Goal: Task Accomplishment & Management: Manage account settings

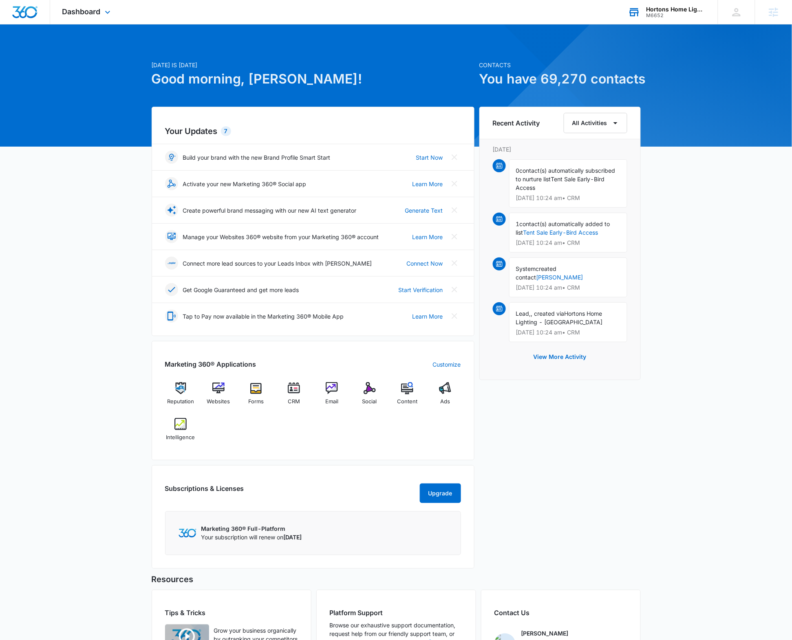
click at [653, 13] on div "M6652" at bounding box center [675, 16] width 59 height 6
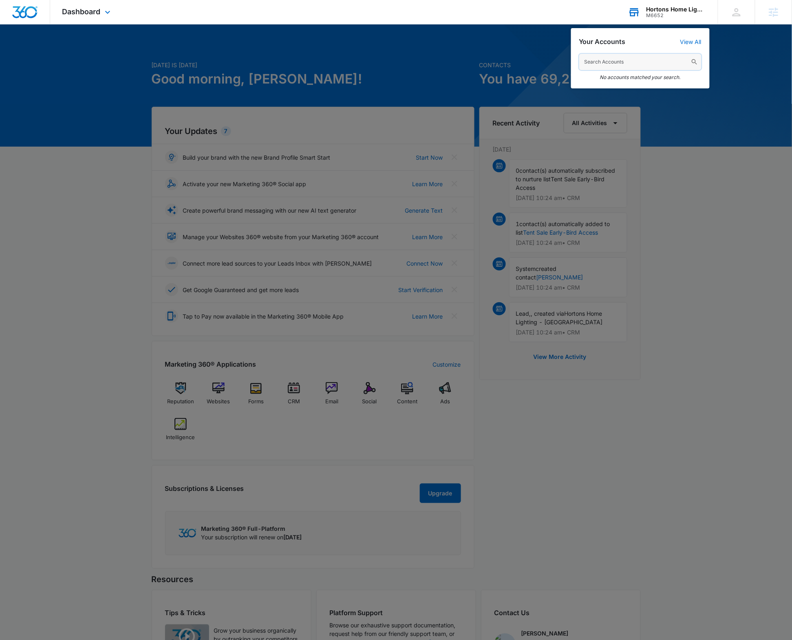
click at [614, 60] on input "text" at bounding box center [640, 62] width 122 height 16
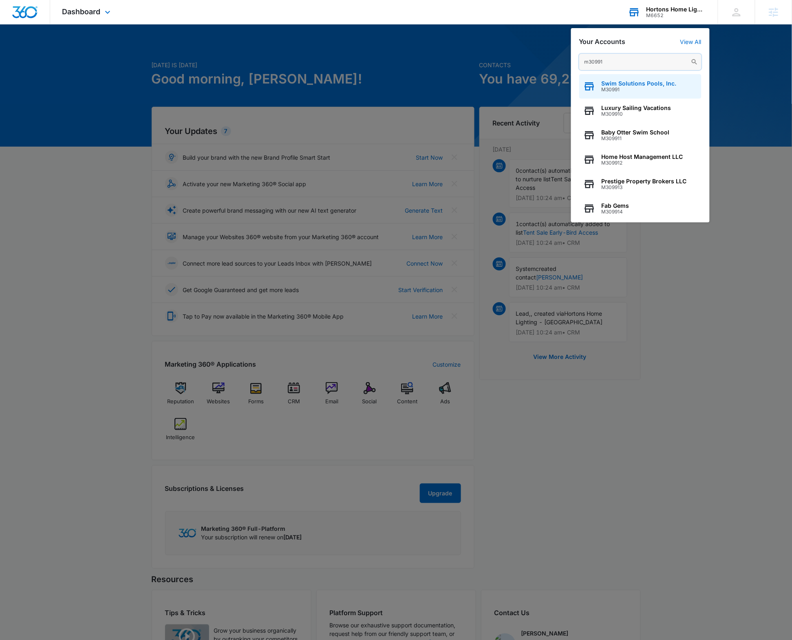
type input "m30991"
click at [637, 89] on span "M30991" at bounding box center [638, 90] width 75 height 6
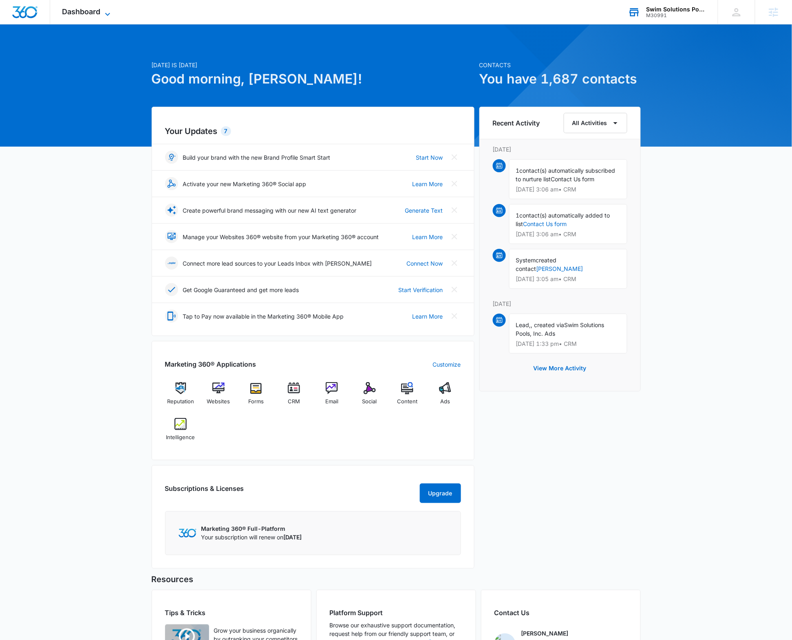
click at [83, 8] on span "Dashboard" at bounding box center [81, 11] width 38 height 9
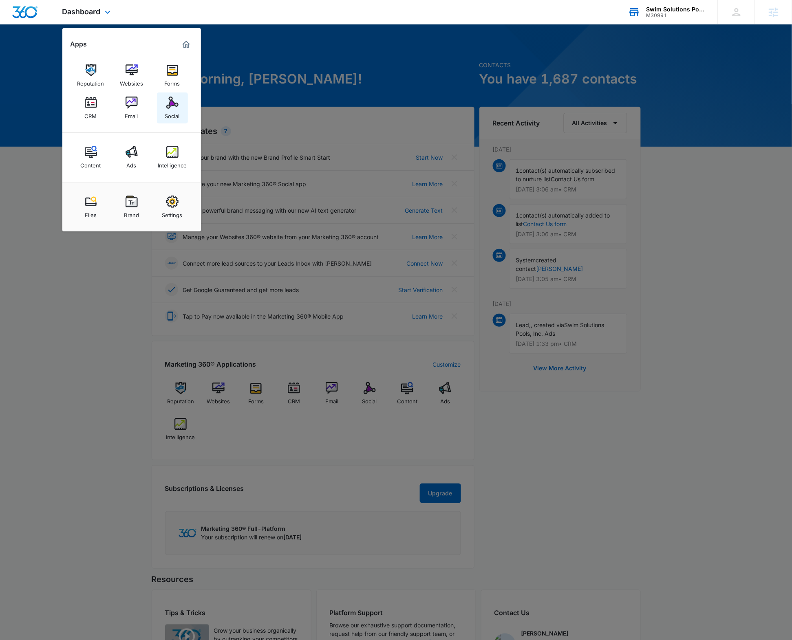
click at [173, 101] on img at bounding box center [172, 103] width 12 height 12
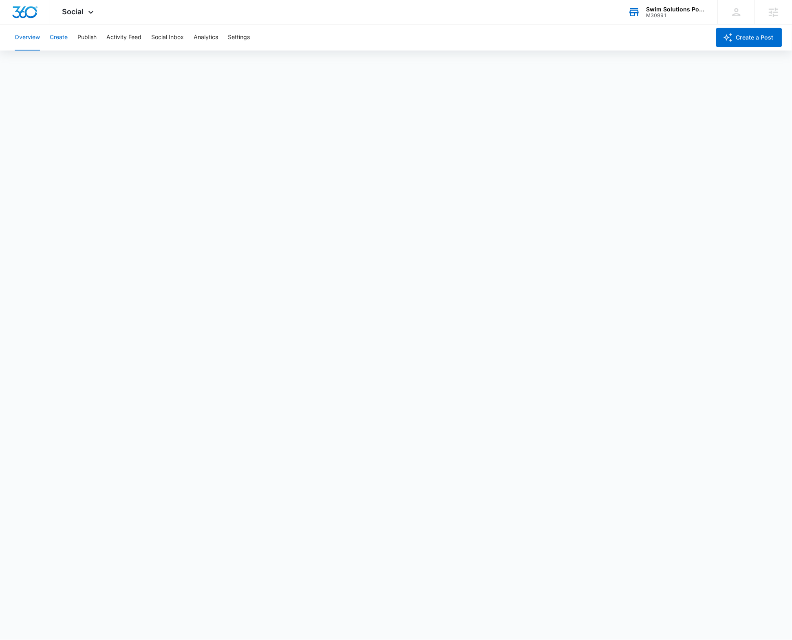
click at [54, 38] on button "Create" at bounding box center [59, 37] width 18 height 26
click at [67, 35] on button "Create" at bounding box center [59, 37] width 18 height 26
click at [78, 62] on button "Approvals" at bounding box center [79, 62] width 27 height 23
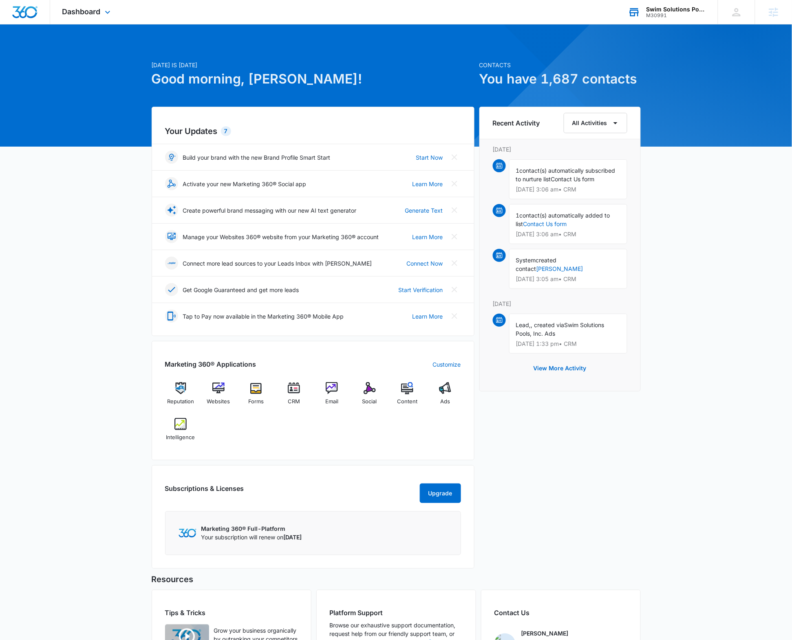
click at [644, 11] on div "Swim Solutions Pools, Inc. M30991 Your Accounts View All" at bounding box center [667, 12] width 102 height 24
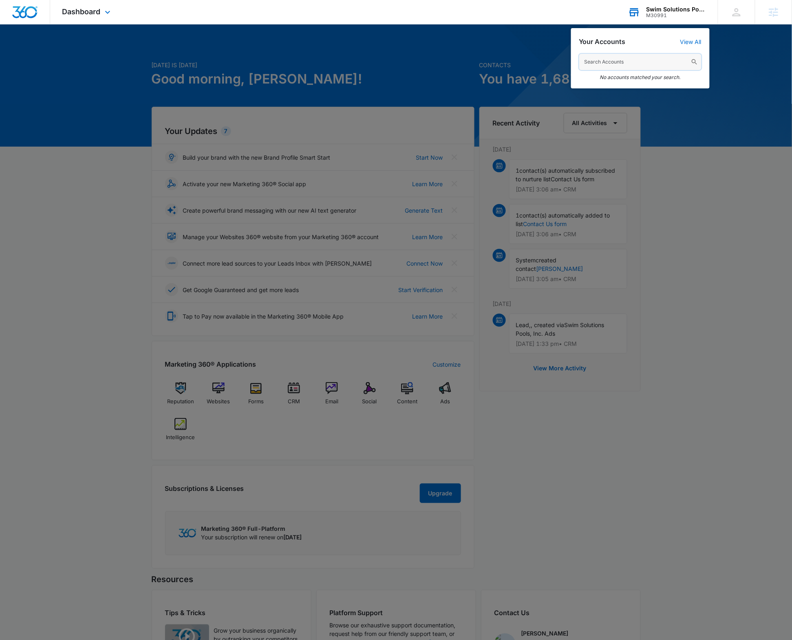
click at [598, 66] on input "text" at bounding box center [640, 62] width 122 height 16
type input "m28489"
click at [609, 81] on span "Impression Label" at bounding box center [625, 83] width 48 height 7
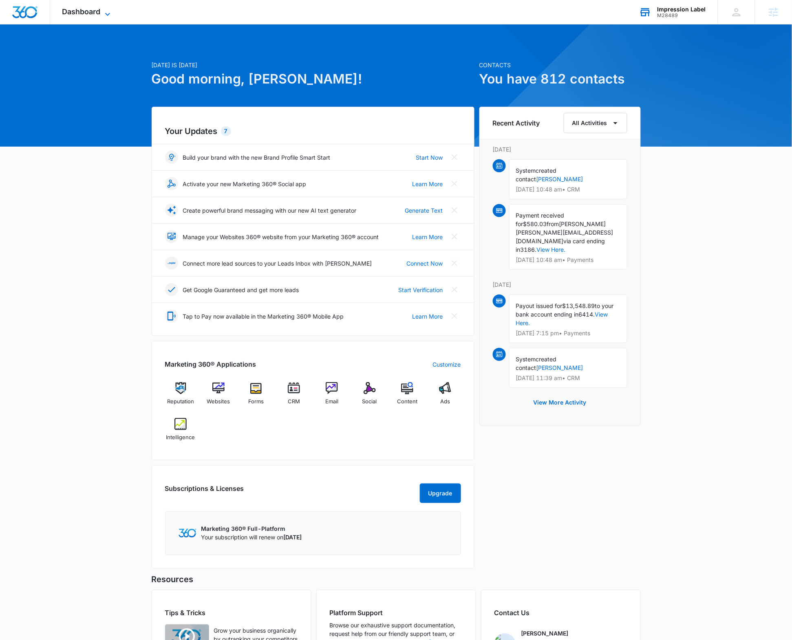
click at [84, 15] on span "Dashboard" at bounding box center [81, 11] width 38 height 9
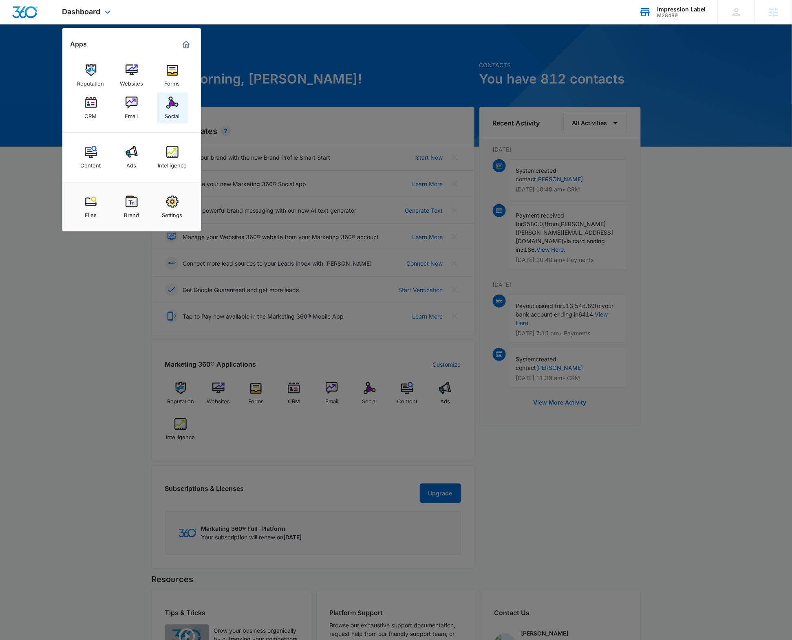
click at [176, 102] on img at bounding box center [172, 103] width 12 height 12
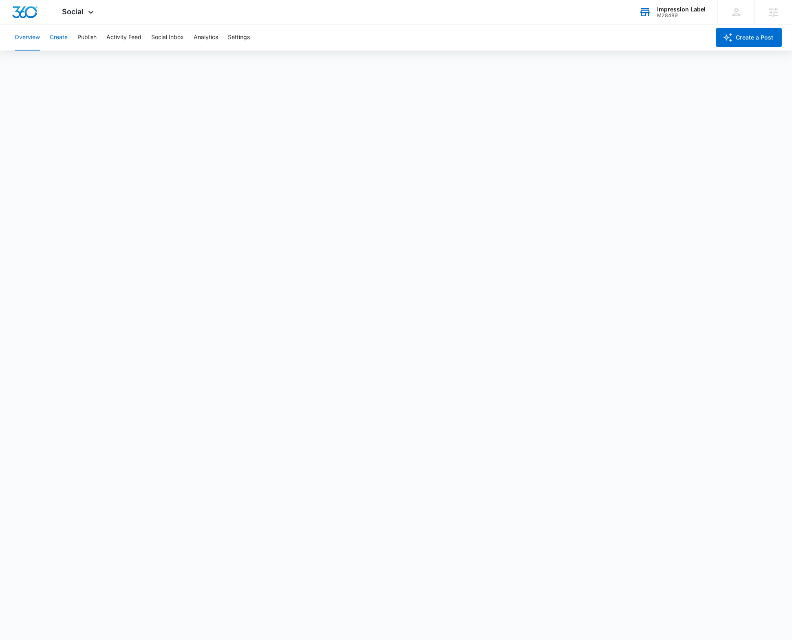
click at [53, 39] on button "Create" at bounding box center [59, 37] width 18 height 26
click at [86, 59] on button "Approvals" at bounding box center [79, 62] width 27 height 23
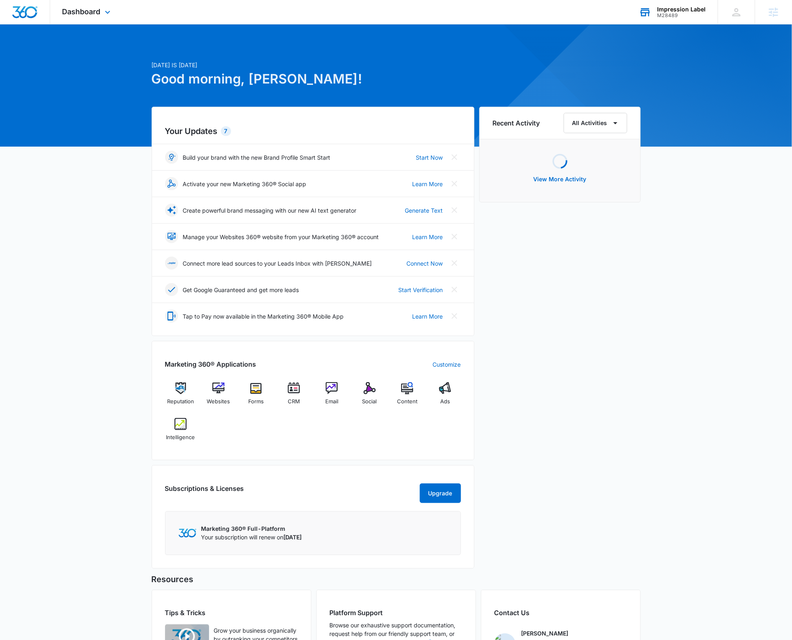
click at [677, 14] on div "M28489" at bounding box center [681, 16] width 48 height 6
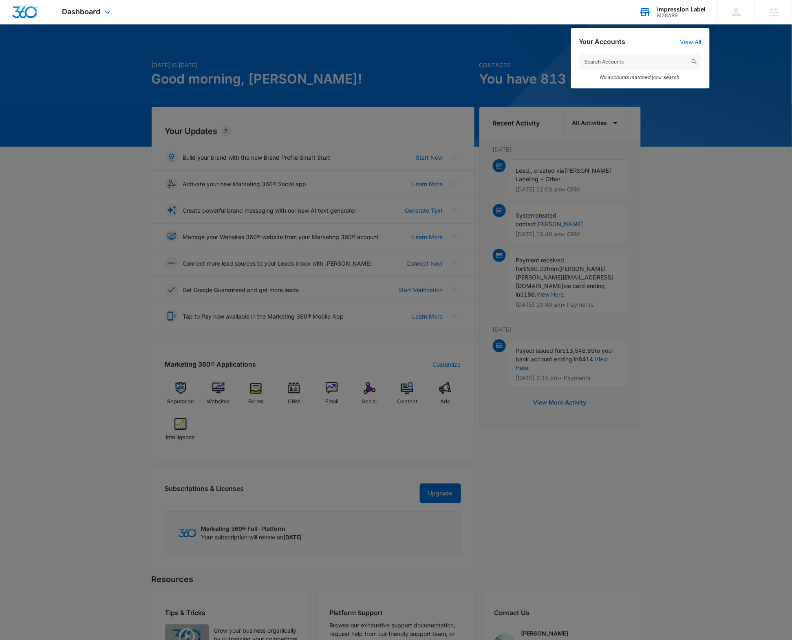
click at [634, 62] on input "text" at bounding box center [640, 62] width 122 height 16
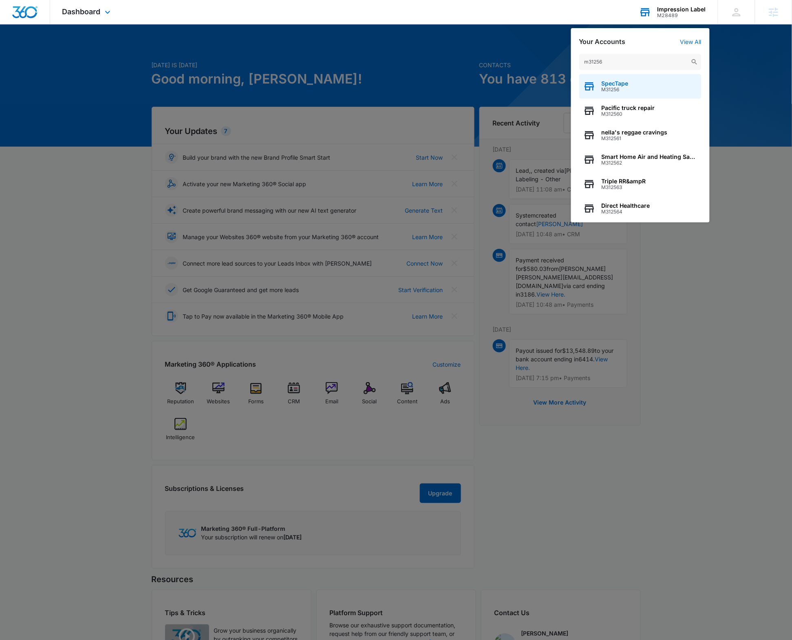
type input "m31256"
click at [618, 88] on span "M31256" at bounding box center [614, 90] width 27 height 6
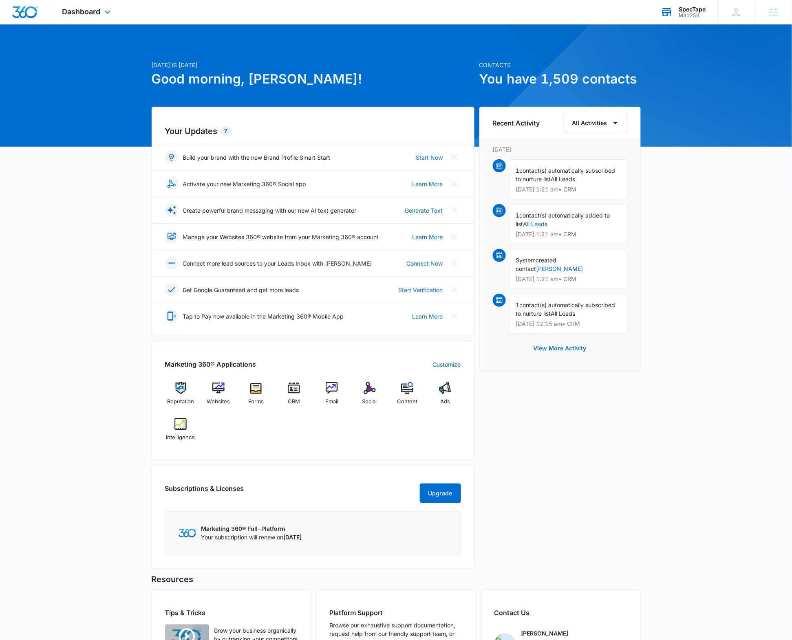
click at [81, 5] on div "Dashboard Apps Reputation Websites Forms CRM Email Social Content Ads Intellige…" at bounding box center [87, 12] width 75 height 24
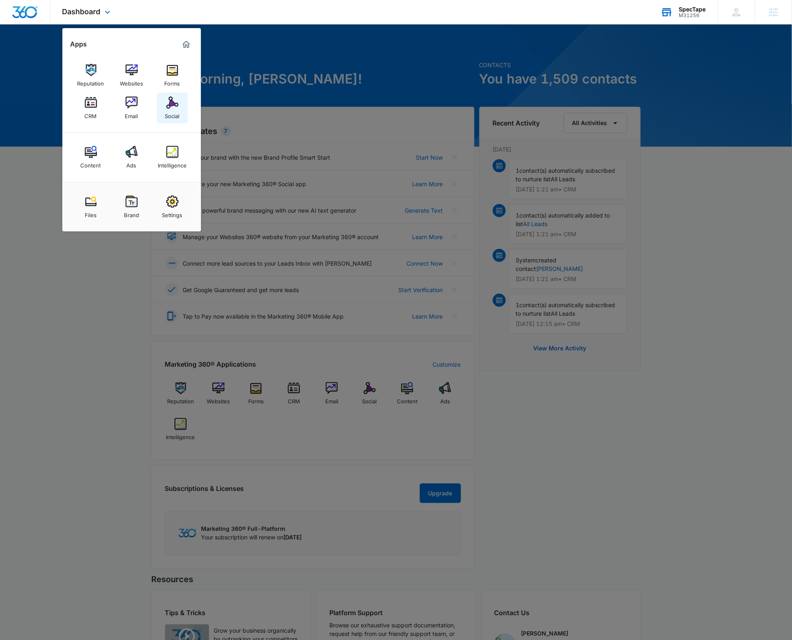
click at [170, 104] on img at bounding box center [172, 103] width 12 height 12
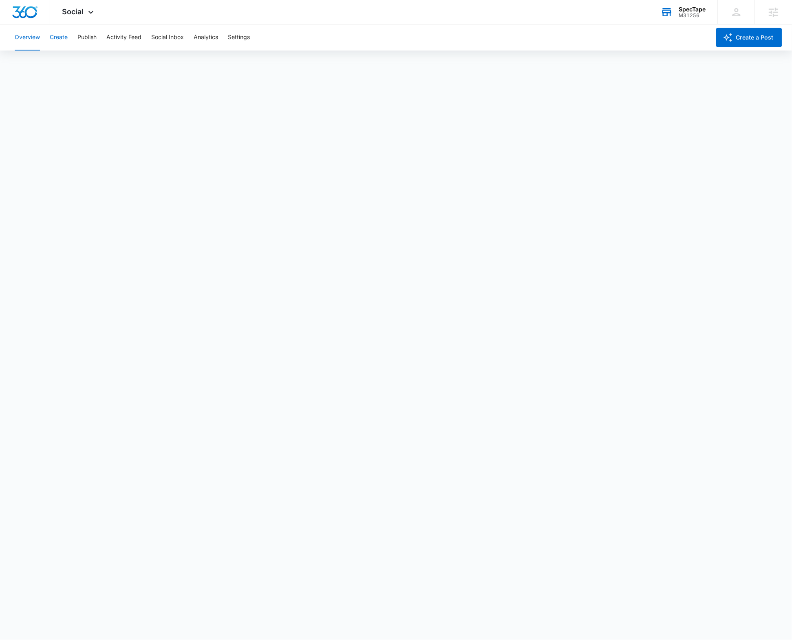
click at [60, 38] on button "Create" at bounding box center [59, 37] width 18 height 26
